Goal: Task Accomplishment & Management: Use online tool/utility

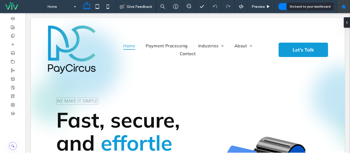
click at [340, 7] on div at bounding box center [343, 6] width 13 height 4
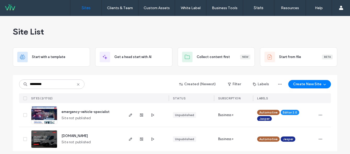
type input "*********"
click at [88, 110] on span "emergency-vehicle-specialist" at bounding box center [85, 112] width 48 height 4
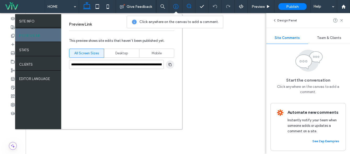
click at [172, 65] on span "button" at bounding box center [170, 64] width 8 height 8
